Goal: Check status

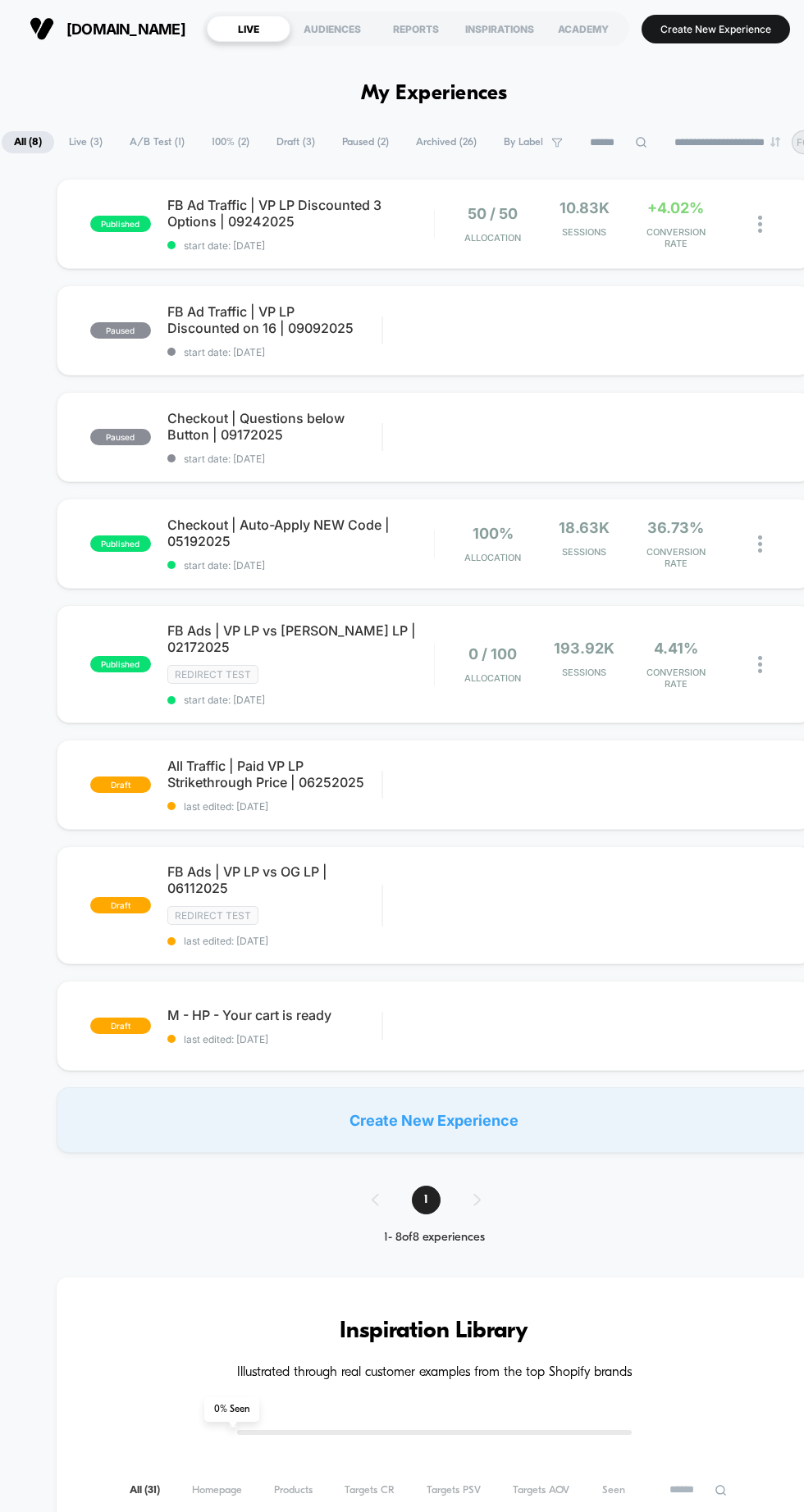
click at [330, 249] on div "FB Ad Traffic | VP LP Discounted 3 Options | 09242025 start date: [DATE]" at bounding box center [301, 224] width 266 height 55
